Goal: Transaction & Acquisition: Book appointment/travel/reservation

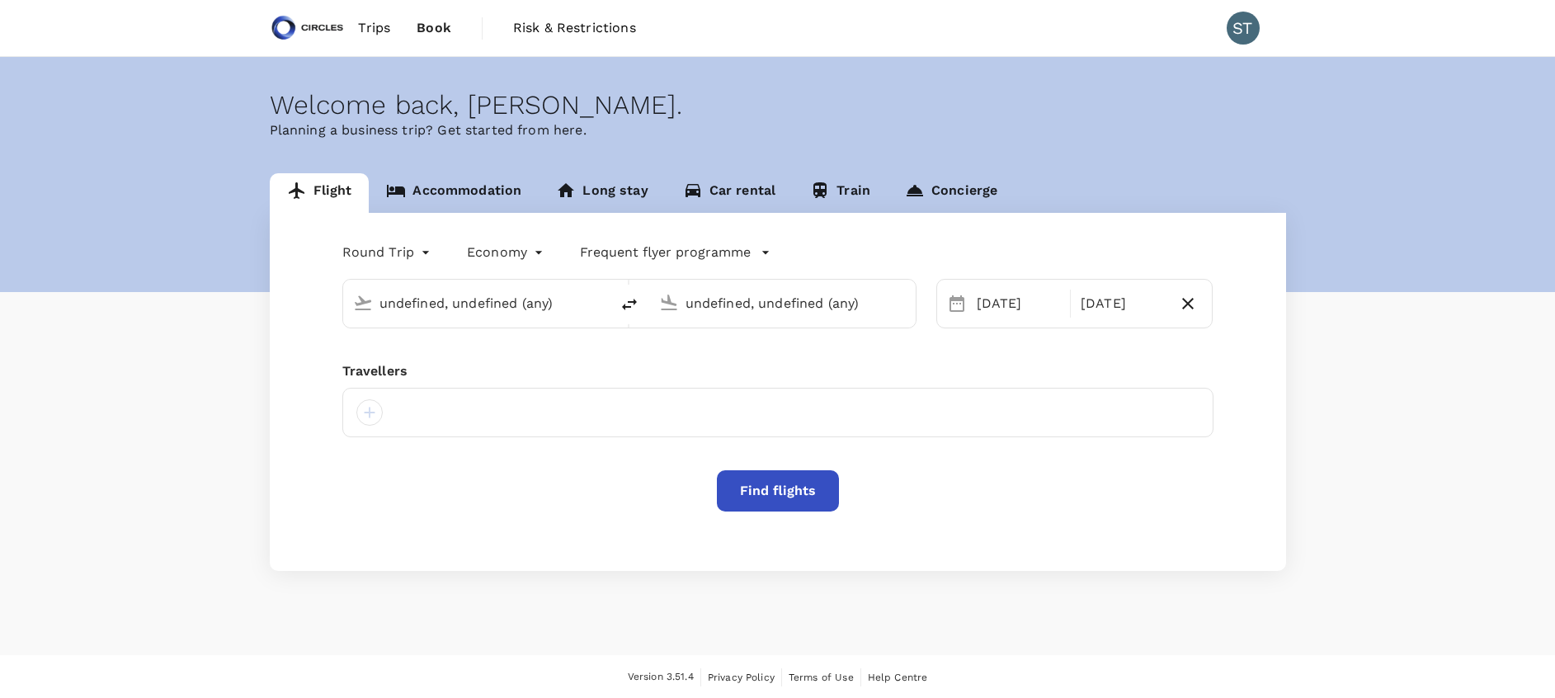
type input "[PERSON_NAME] Intl (DEL)"
type input "Tokyo Intl (HND)"
type input "business"
type input "[PERSON_NAME] Intl (DEL)"
type input "Tokyo Intl (HND)"
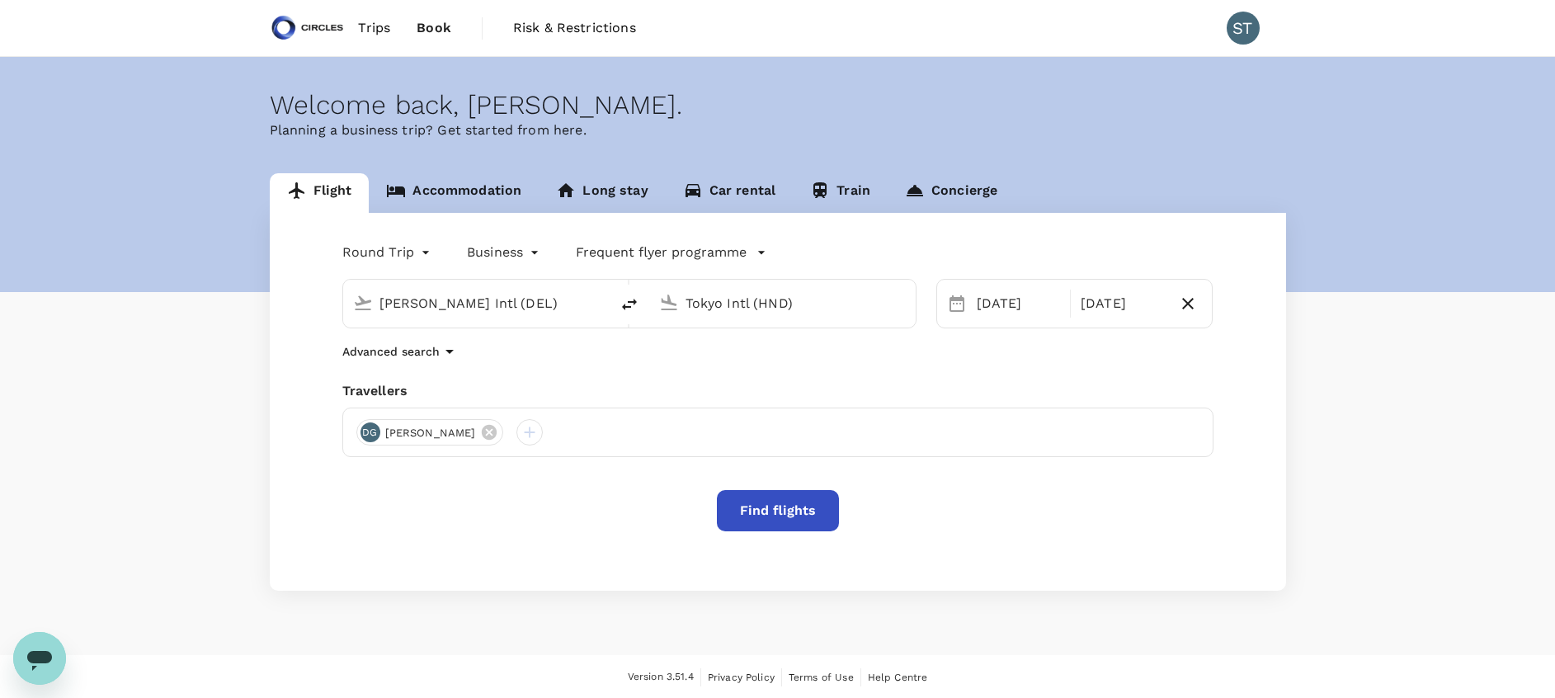
click at [373, 31] on span "Trips" at bounding box center [374, 28] width 32 height 20
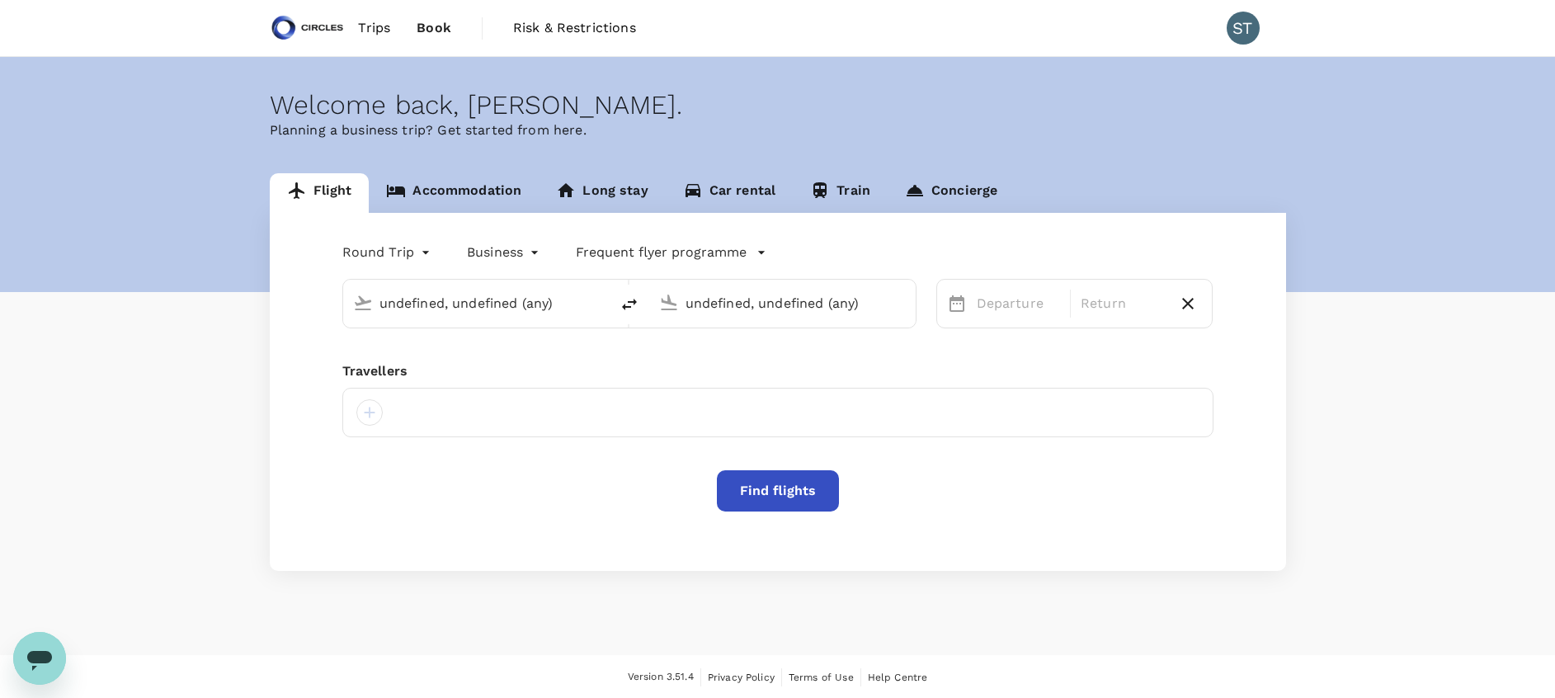
type input "[PERSON_NAME] Intl (DEL)"
type input "Tokyo Intl (HND)"
type input "[PERSON_NAME] Intl (DEL)"
type input "Tokyo Intl (HND)"
type input "[PERSON_NAME] Intl (DEL)"
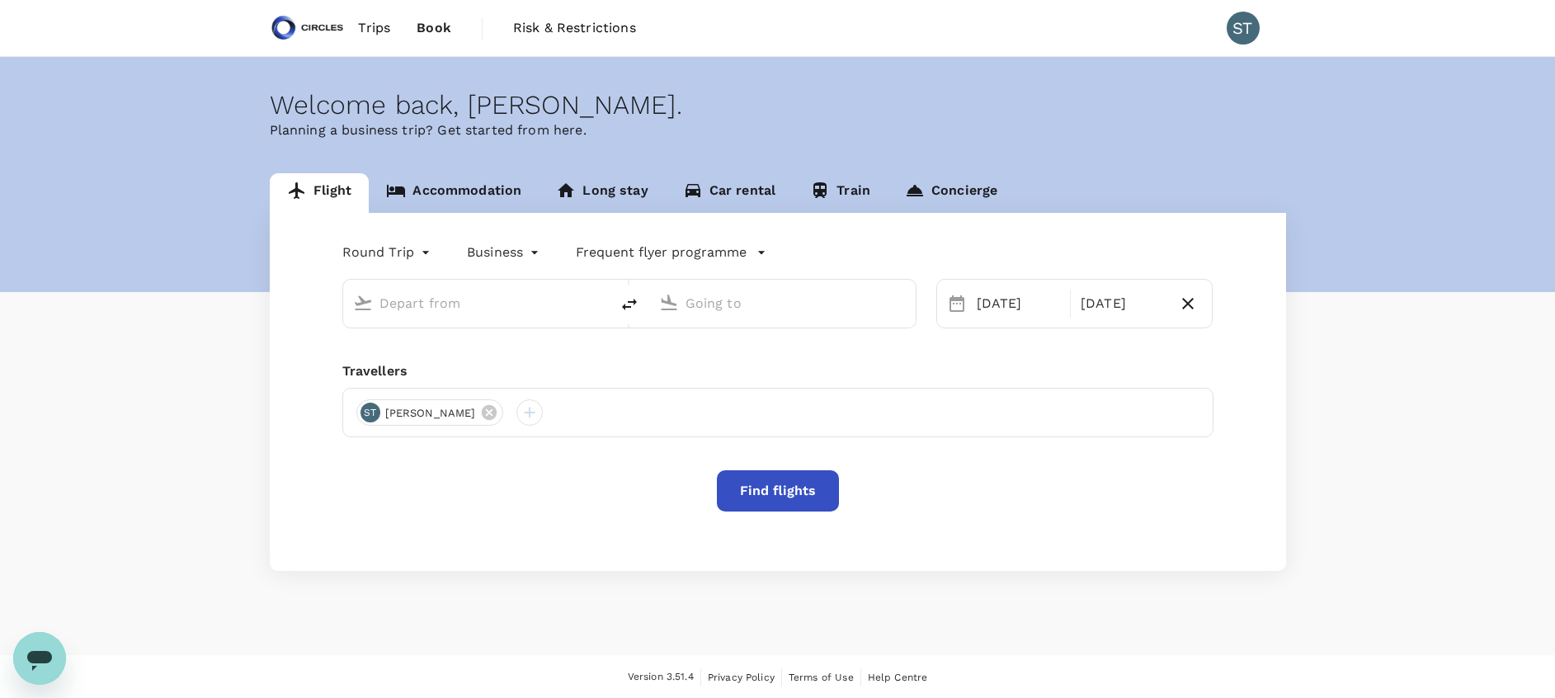
type input "Tokyo Intl (HND)"
